Goal: Task Accomplishment & Management: Use online tool/utility

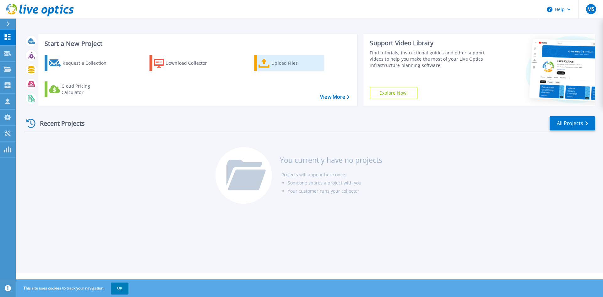
click at [264, 68] on link "Upload Files" at bounding box center [289, 63] width 70 height 16
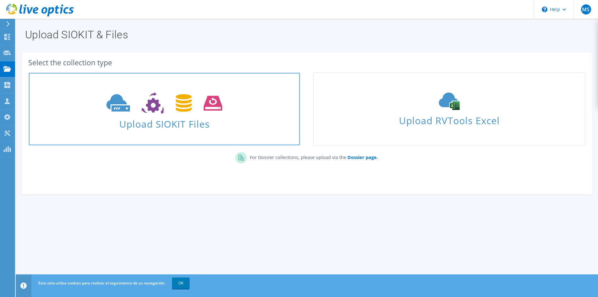
click at [164, 123] on span "Upload SIOKIT Files" at bounding box center [164, 122] width 271 height 14
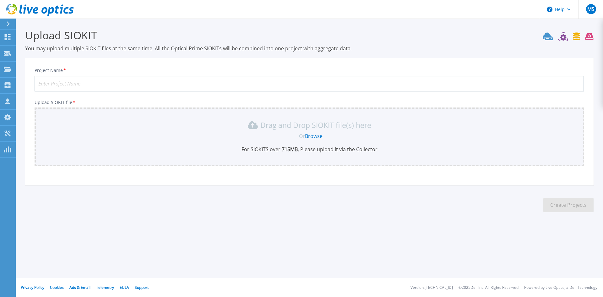
click at [288, 87] on input "Project Name *" at bounding box center [309, 84] width 549 height 16
type input "Los Azules"
click at [311, 137] on link "Browse" at bounding box center [314, 135] width 18 height 7
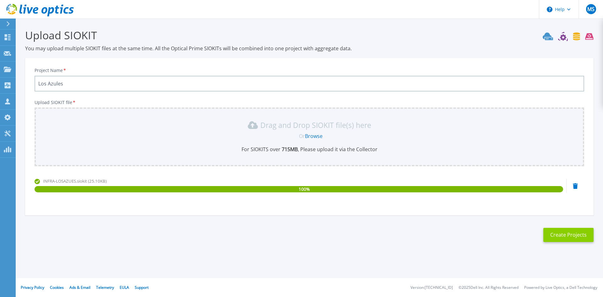
click at [568, 236] on button "Create Projects" at bounding box center [568, 235] width 50 height 14
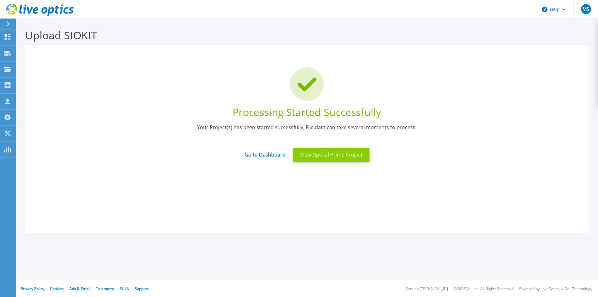
click at [320, 153] on button "View Optical Prime Project" at bounding box center [331, 155] width 76 height 14
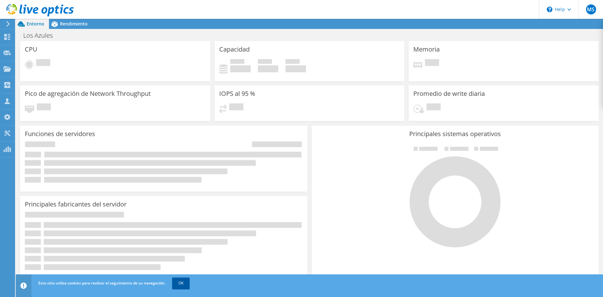
click at [181, 283] on link "OK" at bounding box center [181, 282] width 18 height 11
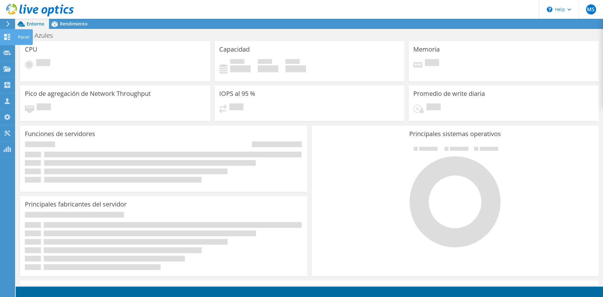
click at [10, 36] on icon at bounding box center [7, 37] width 8 height 6
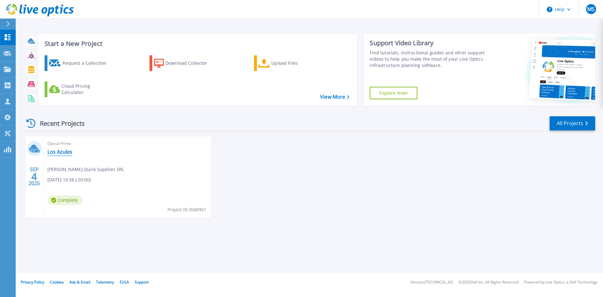
click at [60, 150] on link "Los Azules" at bounding box center [59, 152] width 25 height 6
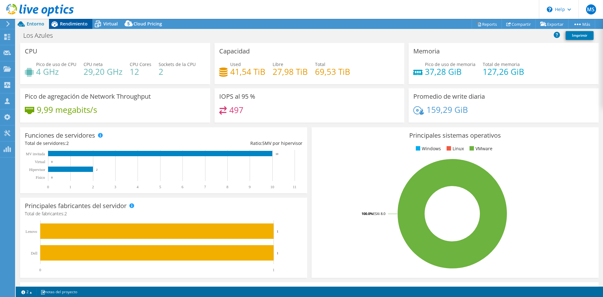
click at [61, 23] on span "Rendimiento" at bounding box center [74, 24] width 28 height 6
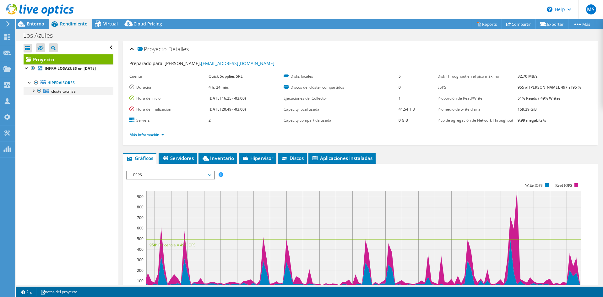
click at [34, 92] on div at bounding box center [33, 90] width 6 height 6
click at [63, 100] on link "[TECHNICAL_ID]" at bounding box center [69, 99] width 90 height 8
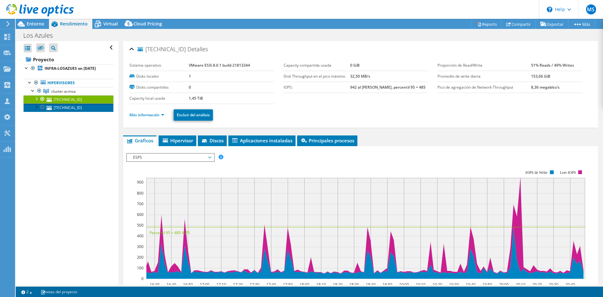
click at [65, 110] on link "[TECHNICAL_ID]" at bounding box center [69, 107] width 90 height 8
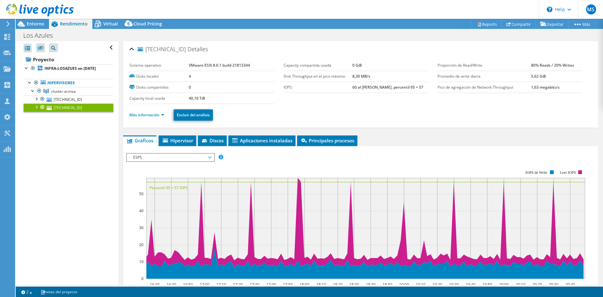
click at [36, 20] on div at bounding box center [37, 10] width 74 height 21
click at [38, 27] on div "Entorno" at bounding box center [32, 24] width 33 height 10
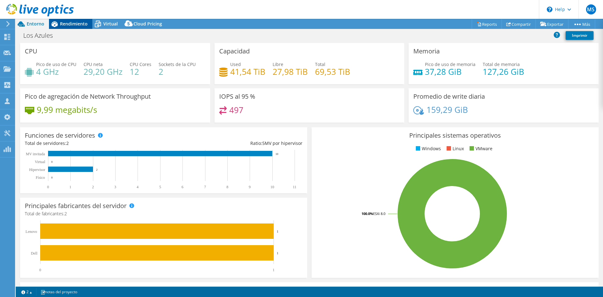
click at [61, 24] on span "Rendimiento" at bounding box center [74, 24] width 28 height 6
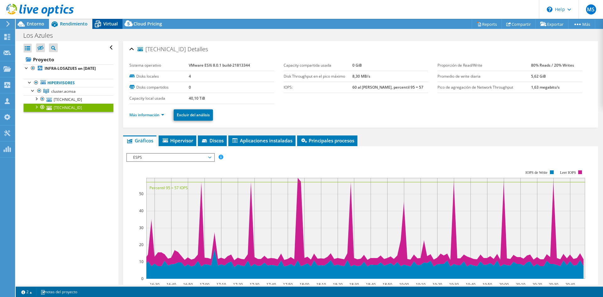
click at [111, 24] on span "Virtual" at bounding box center [110, 24] width 14 height 6
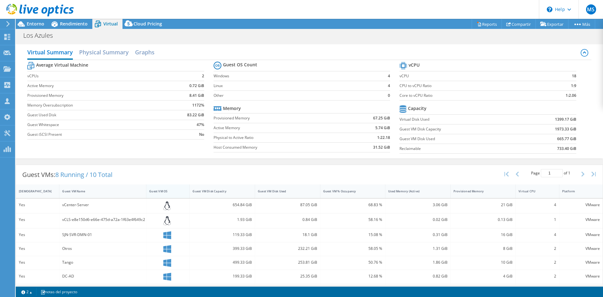
scroll to position [60, 0]
